Goal: Task Accomplishment & Management: Use online tool/utility

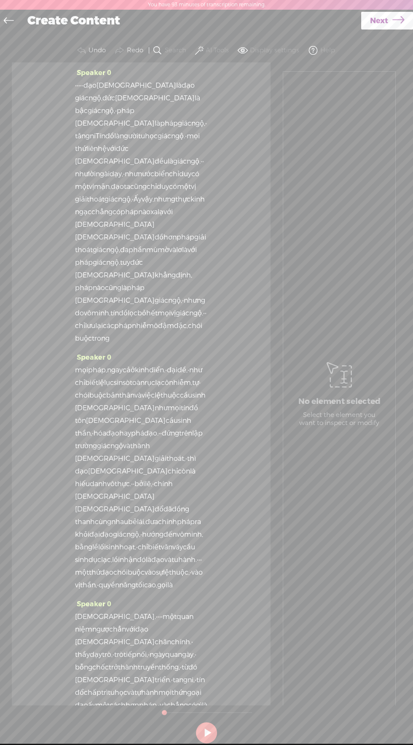
click at [6, 20] on icon at bounding box center [9, 21] width 10 height 19
click at [17, 22] on link at bounding box center [10, 21] width 19 height 19
click at [15, 22] on link at bounding box center [10, 21] width 19 height 19
click at [385, 18] on span "Next" at bounding box center [379, 21] width 18 height 22
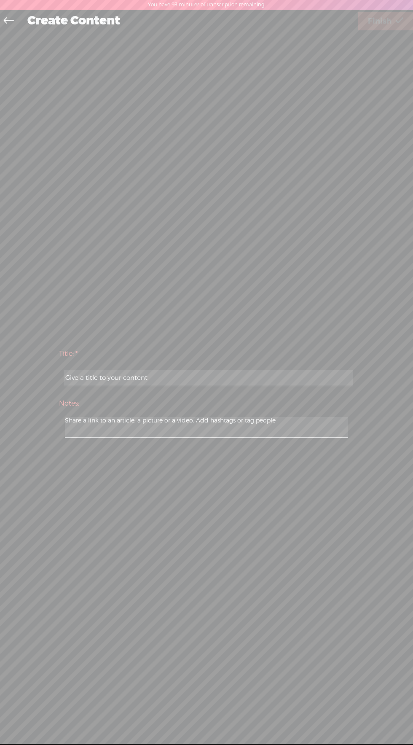
click at [49, 7] on header "You have 93 minutes of transcription remaining. Upgrade to increase your limit" at bounding box center [206, 5] width 413 height 10
click at [31, 19] on div "Create Content" at bounding box center [190, 21] width 337 height 22
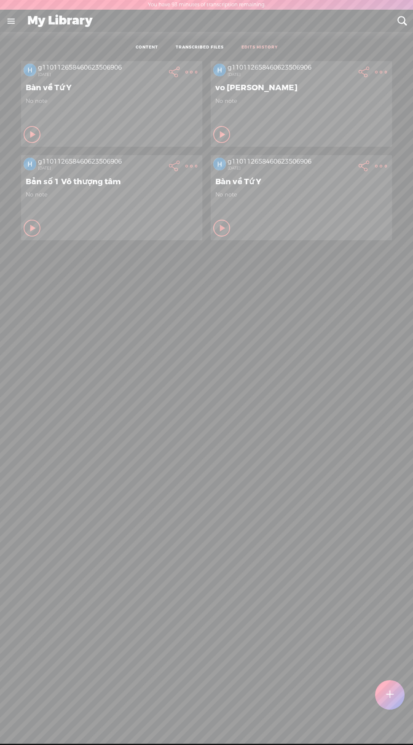
click at [264, 46] on link "EDITS HISTORY" at bounding box center [260, 48] width 36 height 6
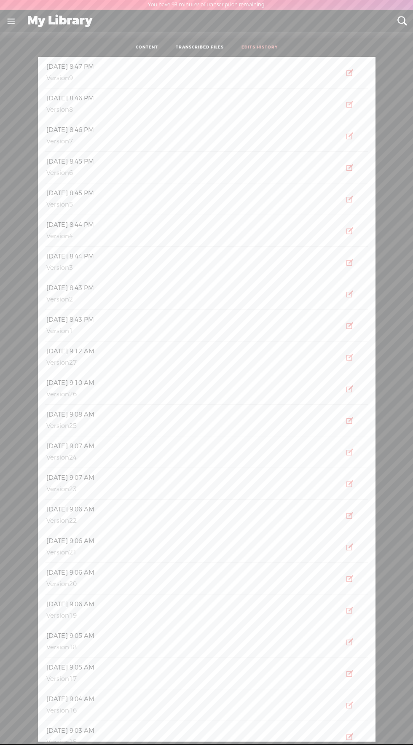
click at [295, 62] on h4 "[DATE] 8:47 PM" at bounding box center [180, 67] width 270 height 10
click at [350, 73] on icon "button" at bounding box center [350, 72] width 8 height 8
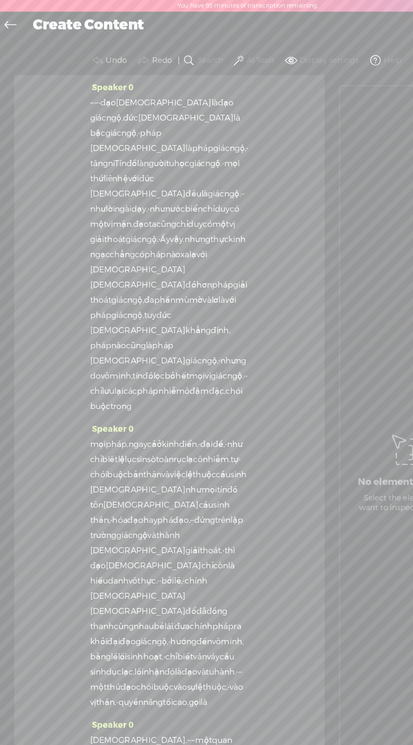
click at [8, 21] on icon at bounding box center [9, 21] width 10 height 19
click at [10, 18] on icon at bounding box center [9, 21] width 10 height 19
